Goal: Information Seeking & Learning: Learn about a topic

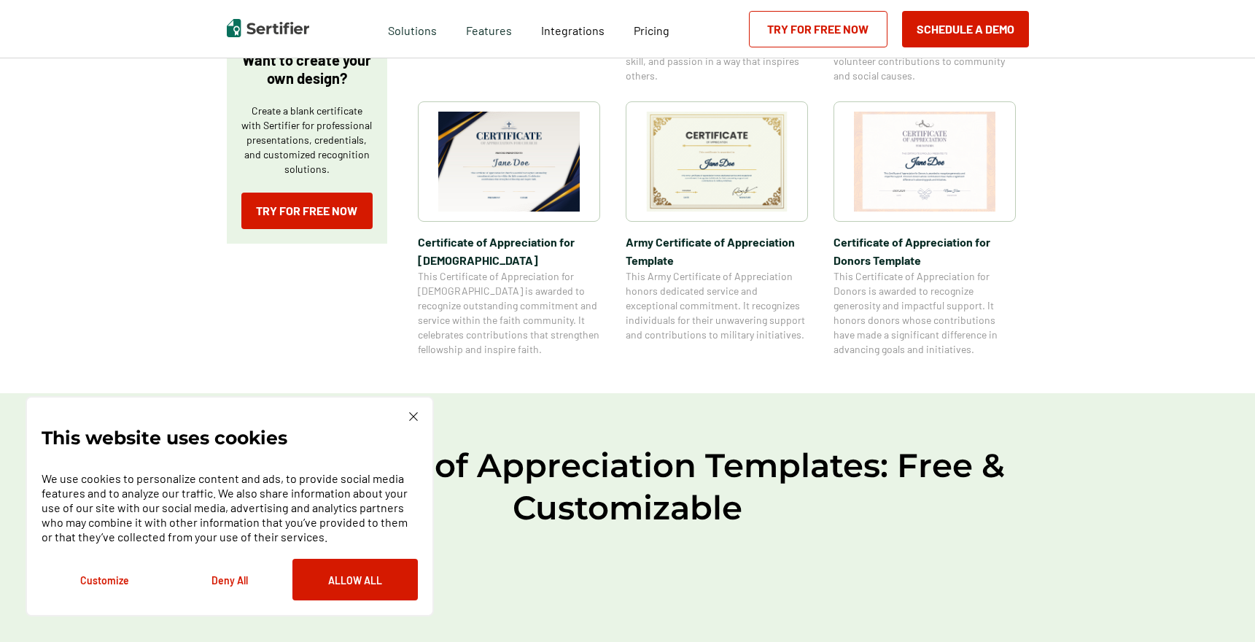
scroll to position [548, 0]
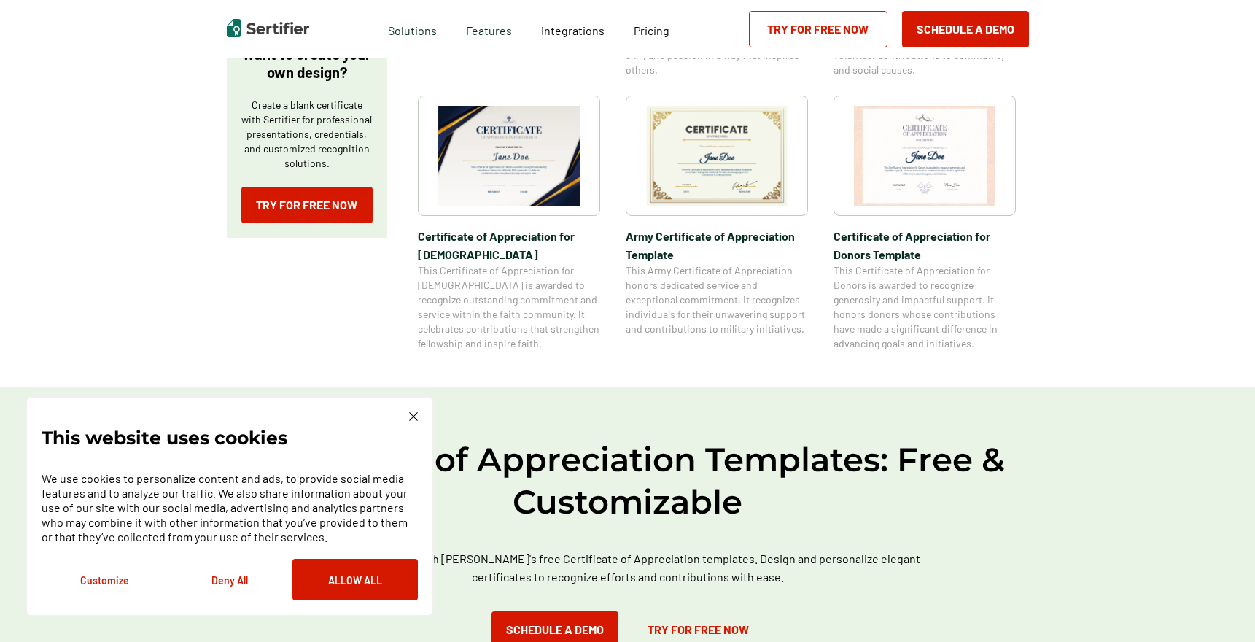
click at [413, 416] on img at bounding box center [413, 416] width 9 height 9
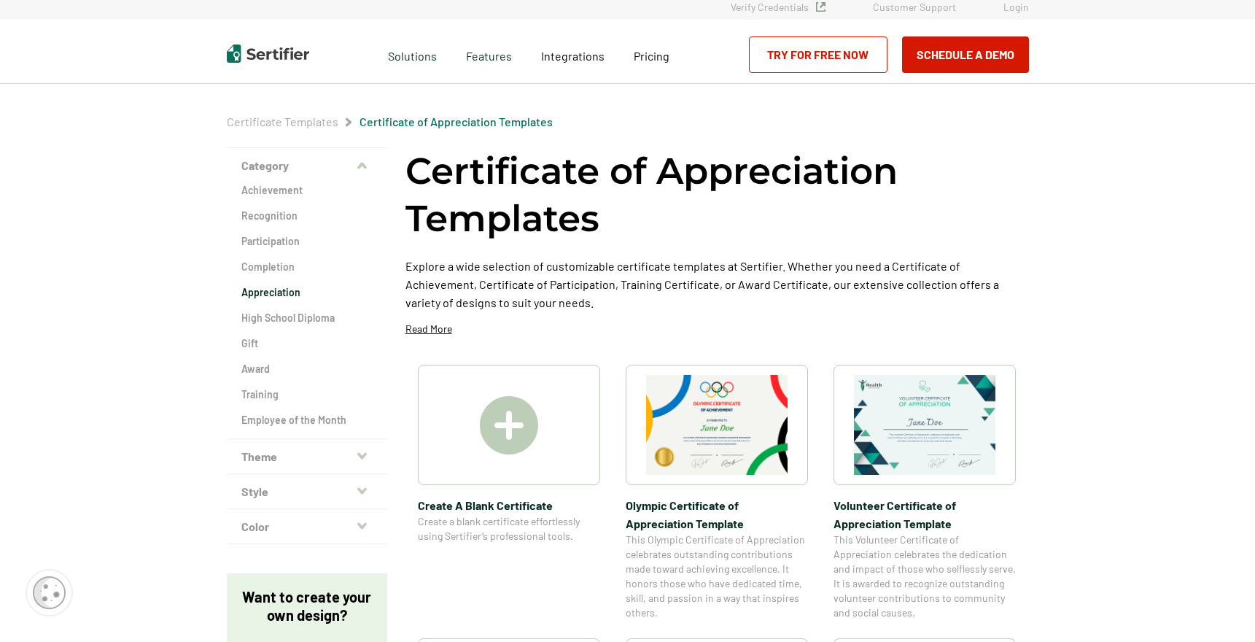
scroll to position [0, 0]
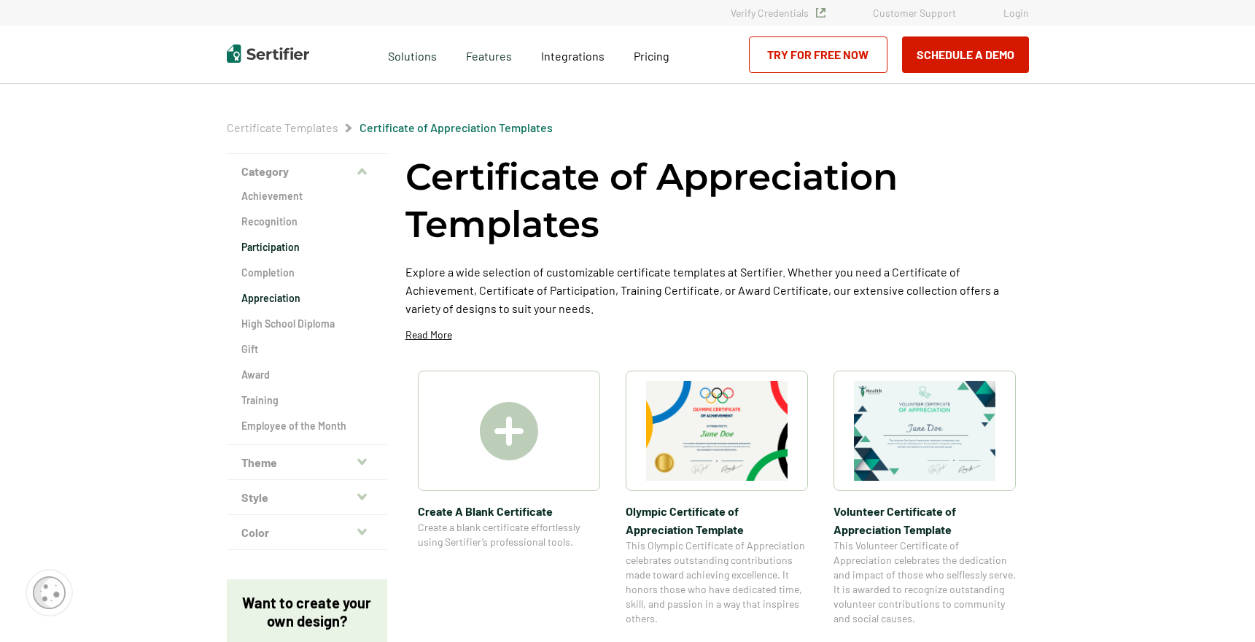
click at [284, 246] on h2 "Participation" at bounding box center [306, 247] width 131 height 15
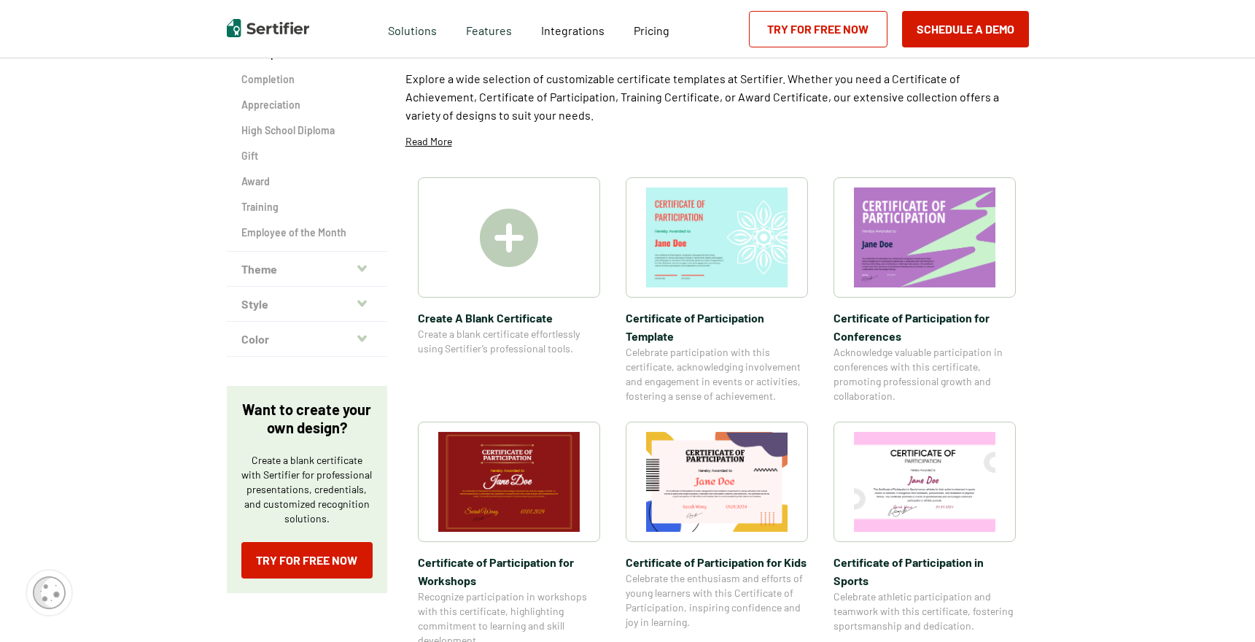
scroll to position [194, 0]
click at [268, 98] on h2 "Appreciation" at bounding box center [306, 104] width 131 height 15
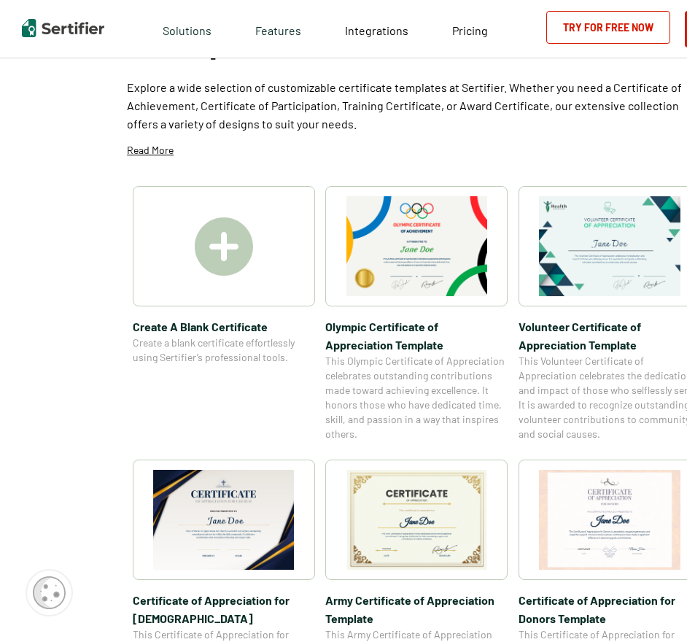
scroll to position [259, 0]
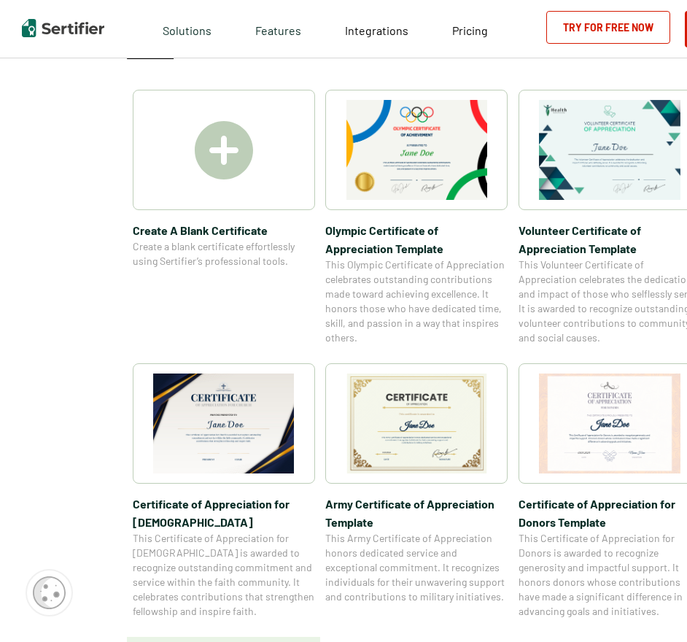
click at [404, 158] on img at bounding box center [416, 150] width 141 height 100
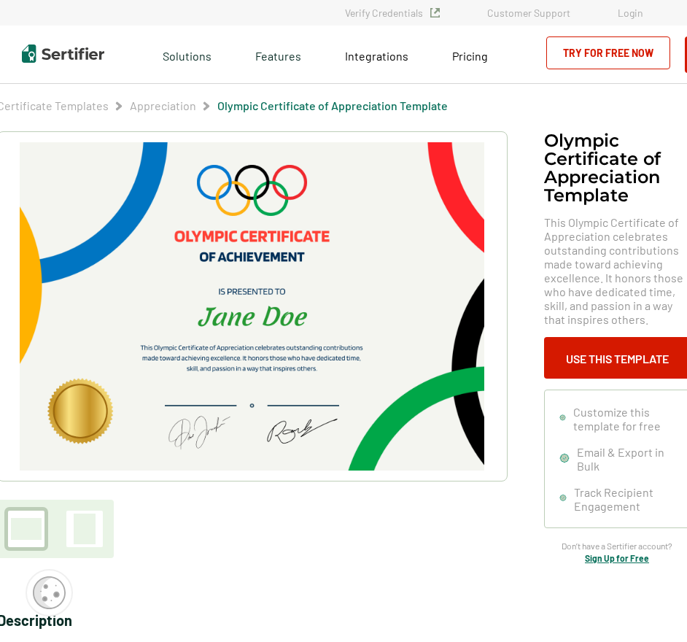
scroll to position [259, 0]
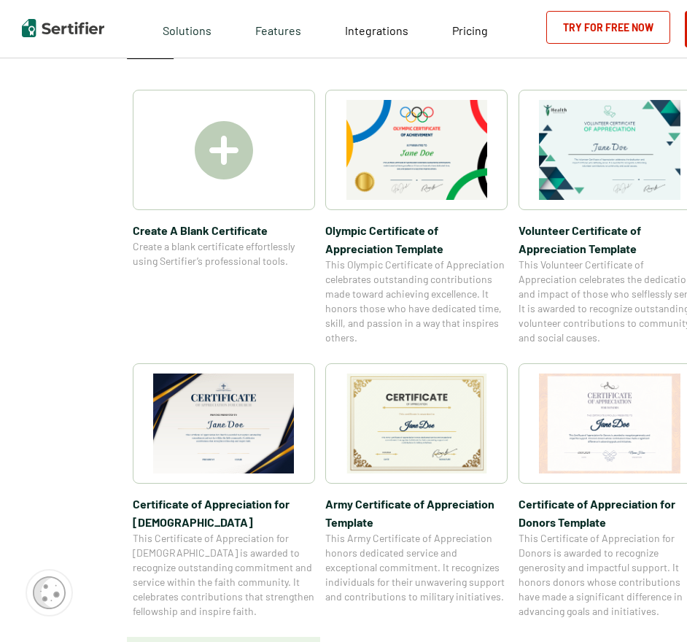
click at [578, 445] on img at bounding box center [609, 423] width 141 height 100
